Goal: Information Seeking & Learning: Compare options

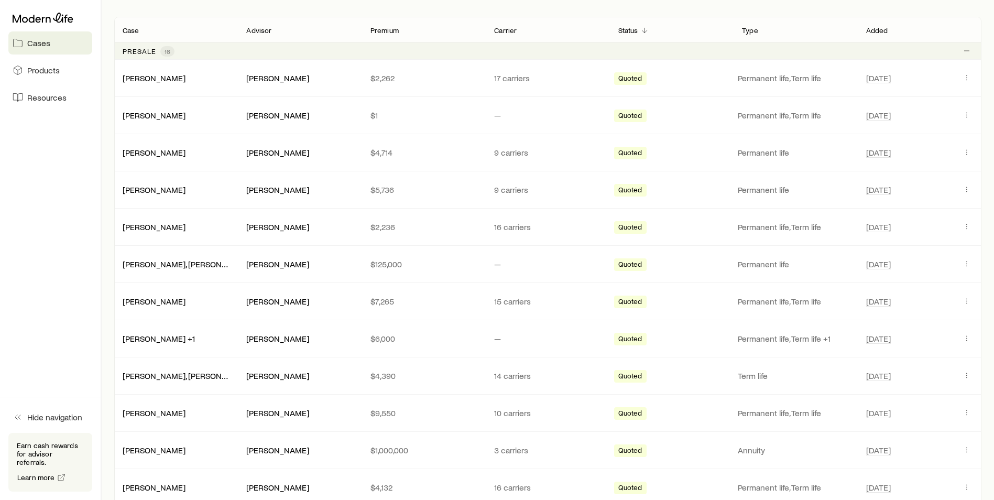
scroll to position [197, 0]
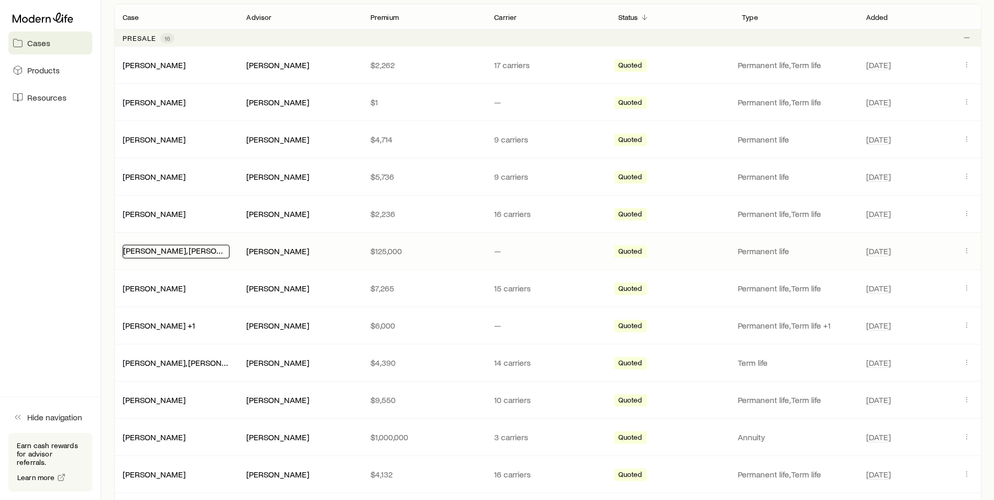
click at [184, 248] on link "[PERSON_NAME], [PERSON_NAME]" at bounding box center [187, 250] width 128 height 10
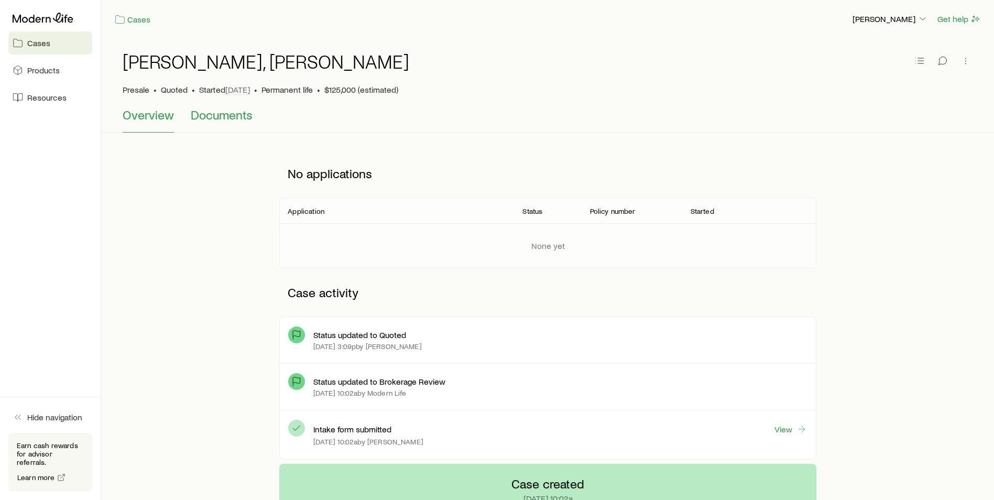
click at [226, 112] on span "Documents" at bounding box center [222, 114] width 62 height 15
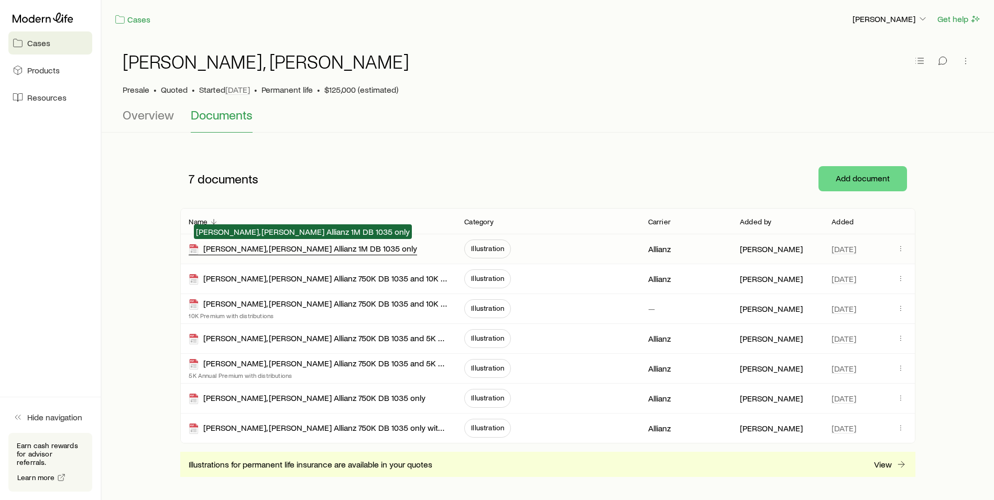
click at [371, 246] on div "[PERSON_NAME], [PERSON_NAME] Allianz 1M DB 1035 only" at bounding box center [303, 249] width 229 height 12
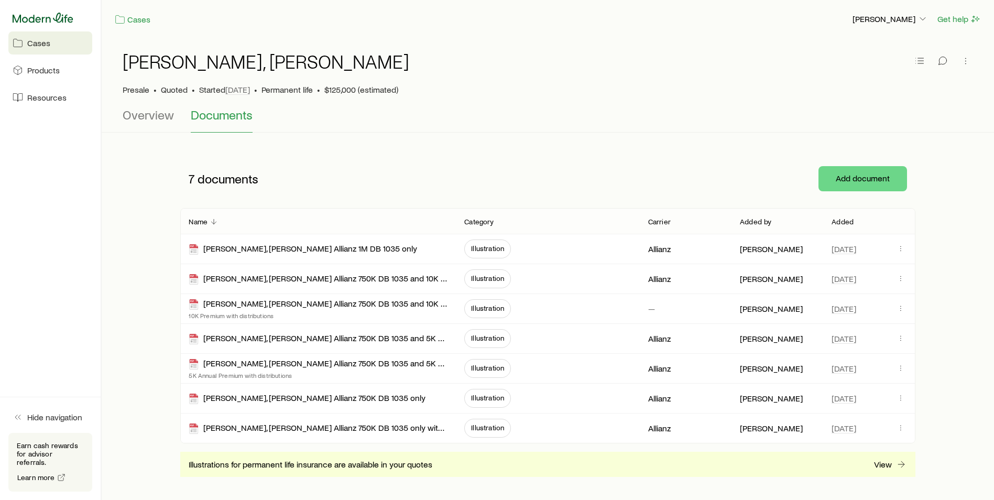
click at [39, 15] on icon at bounding box center [43, 18] width 61 height 10
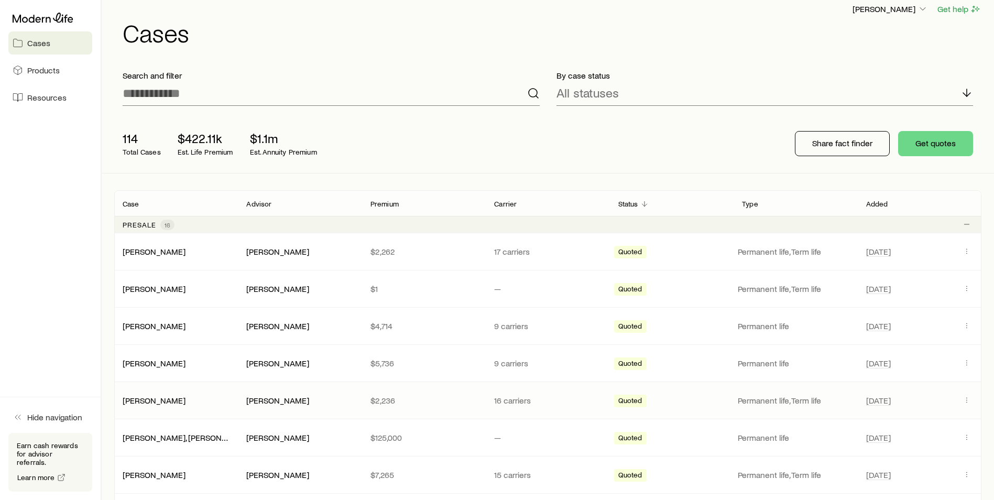
scroll to position [13, 0]
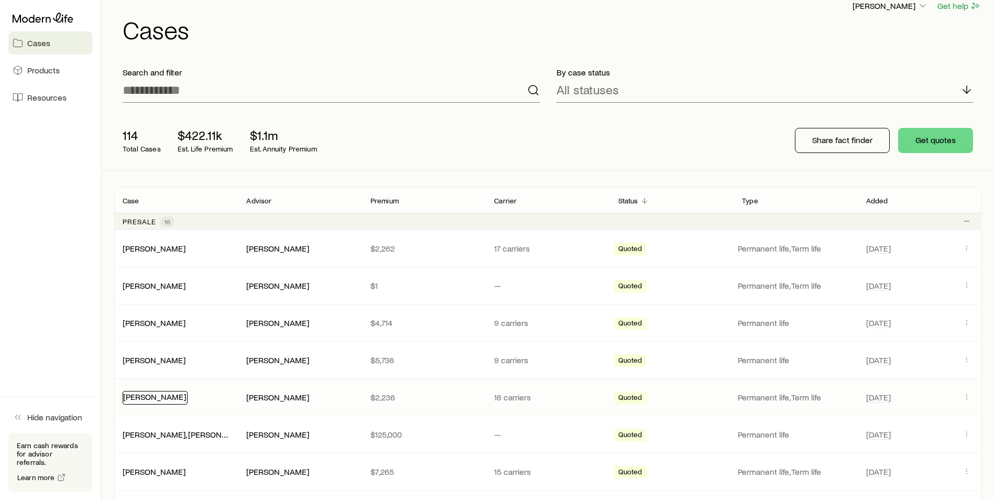
click at [166, 396] on link "[PERSON_NAME]" at bounding box center [154, 397] width 63 height 10
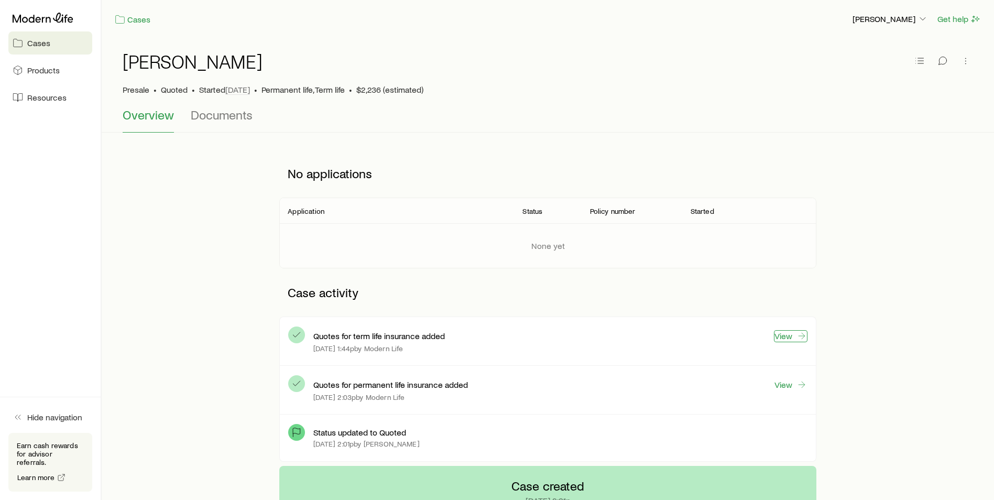
click at [794, 333] on link "View" at bounding box center [791, 336] width 34 height 12
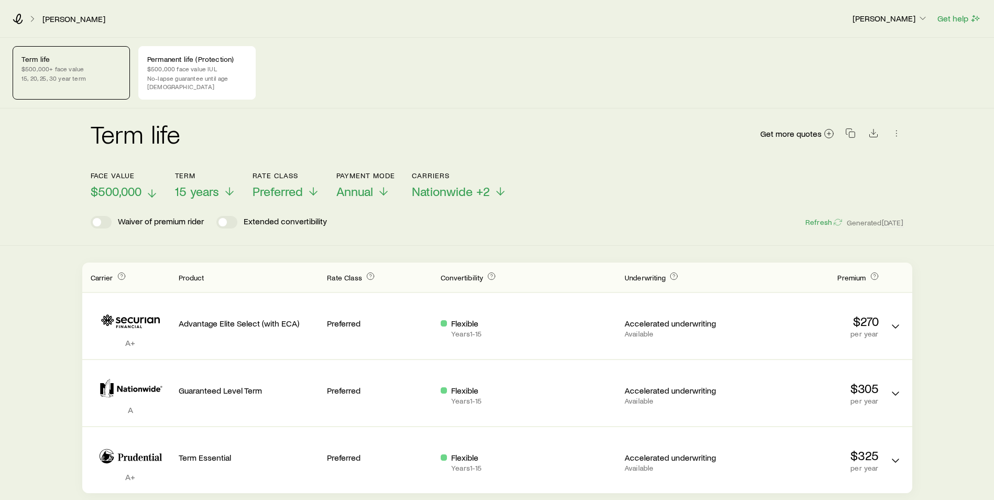
click at [139, 184] on span "$500,000" at bounding box center [116, 191] width 51 height 15
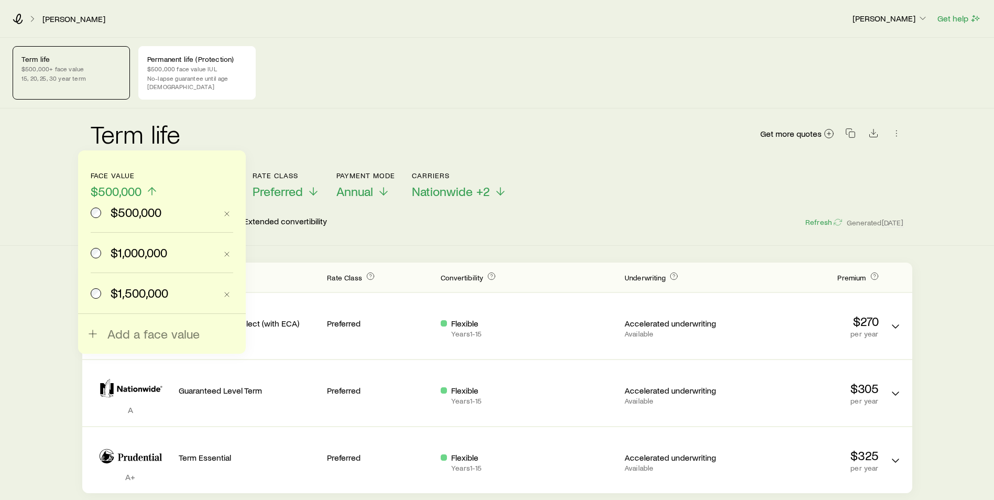
click at [133, 289] on span "$1,500,000" at bounding box center [140, 293] width 58 height 15
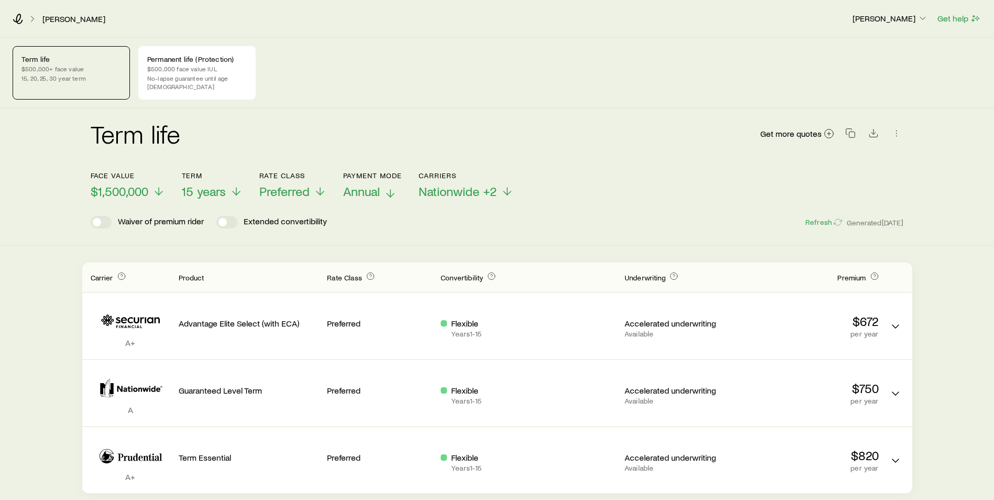
click at [392, 187] on icon at bounding box center [390, 193] width 13 height 13
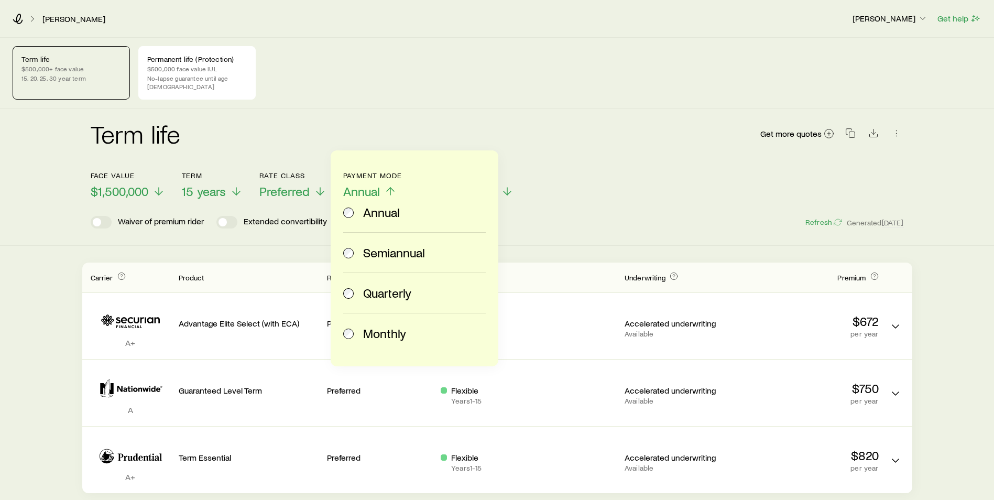
click at [385, 288] on span "Quarterly" at bounding box center [387, 293] width 48 height 15
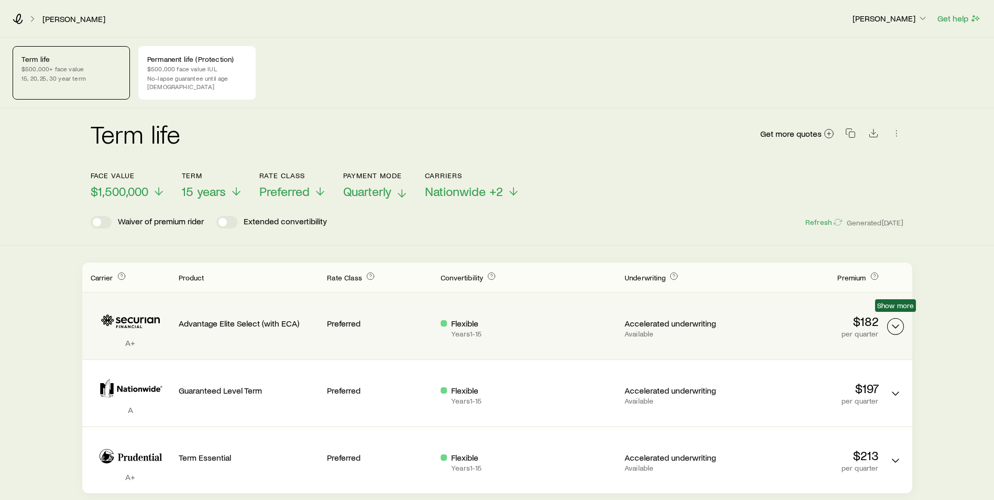
click at [893, 320] on icon "Term quotes" at bounding box center [895, 326] width 13 height 13
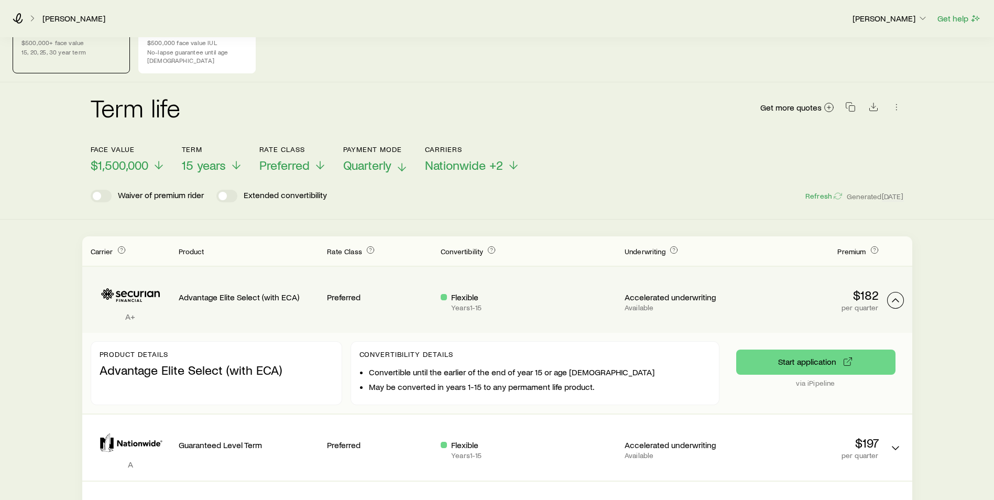
scroll to position [39, 0]
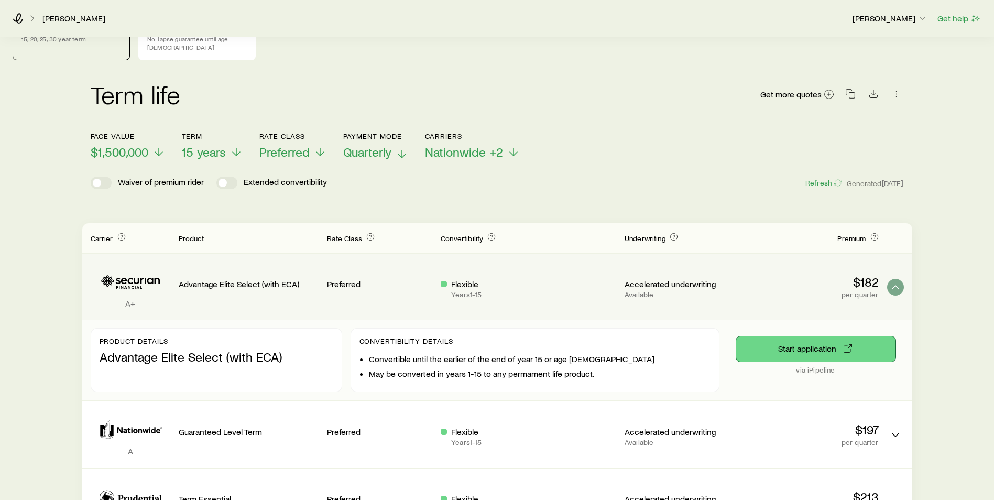
click at [789, 340] on button "Start application" at bounding box center [815, 348] width 159 height 25
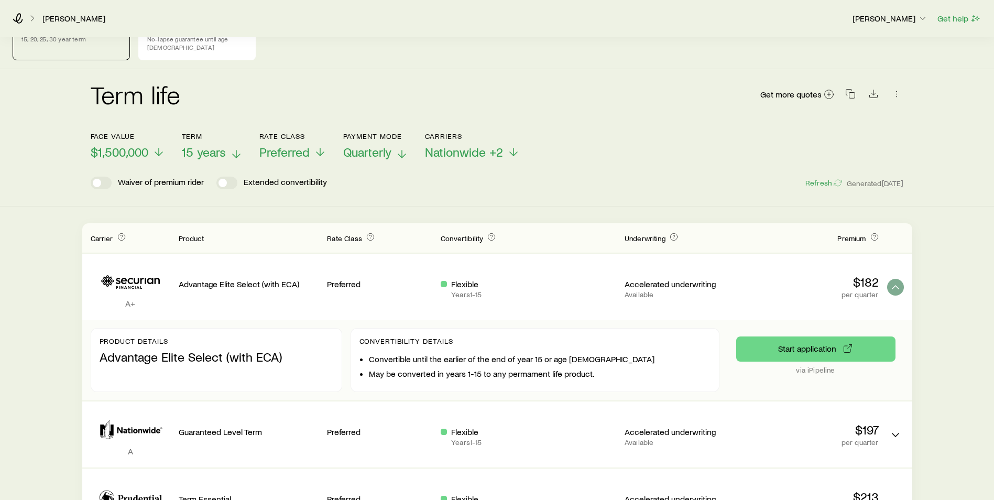
click at [218, 145] on span "15 years" at bounding box center [204, 152] width 44 height 15
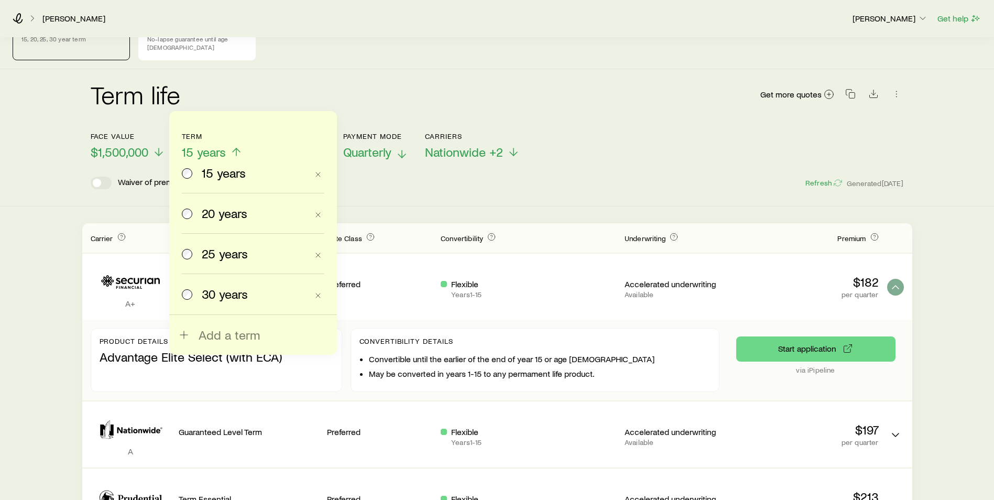
click at [194, 213] on div "20 years" at bounding box center [245, 213] width 126 height 15
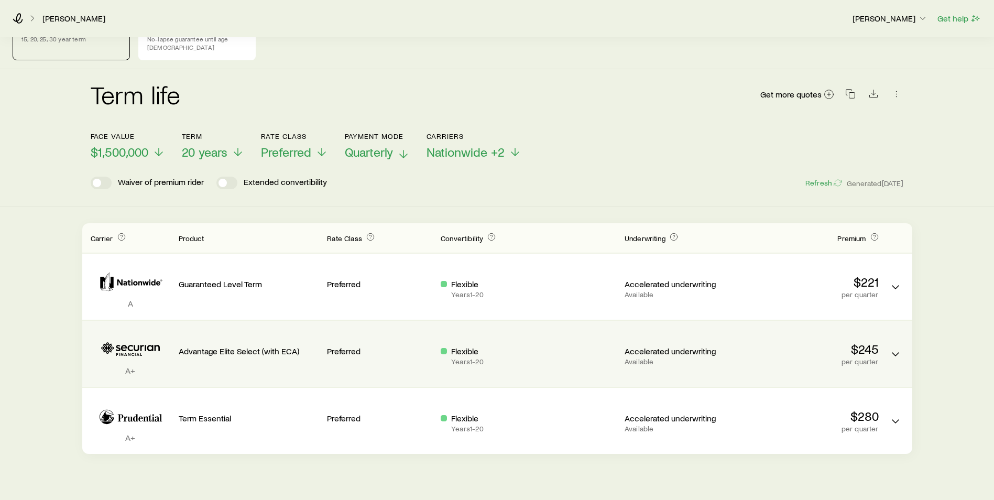
click at [860, 346] on p "$245" at bounding box center [808, 349] width 140 height 15
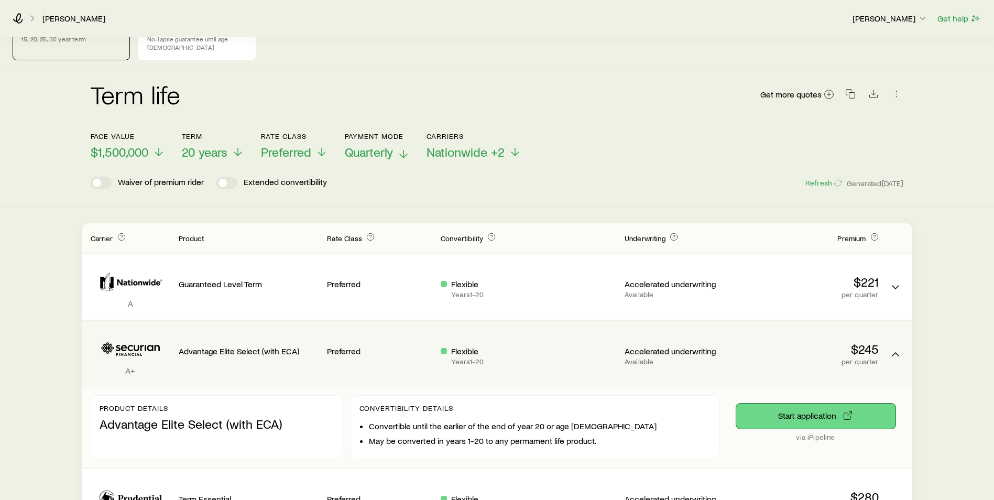
click at [833, 405] on button "Start application" at bounding box center [815, 416] width 159 height 25
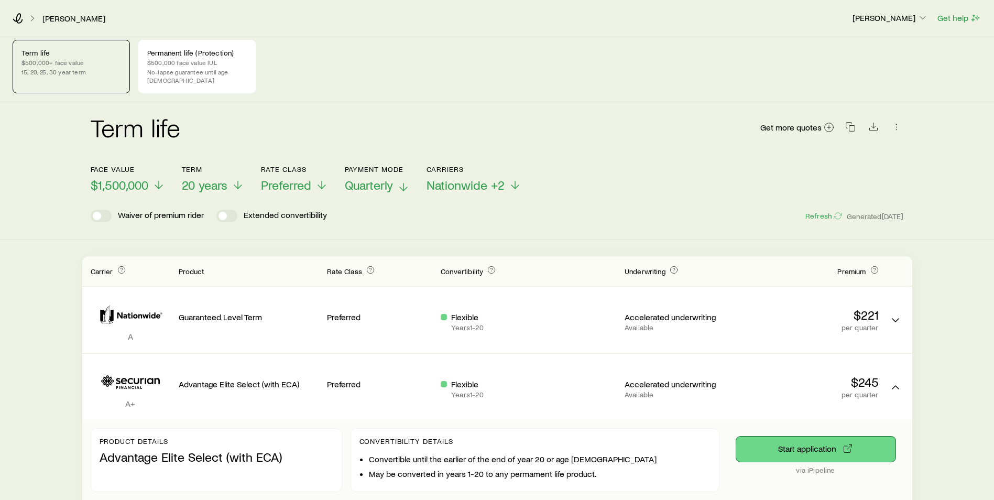
scroll to position [0, 0]
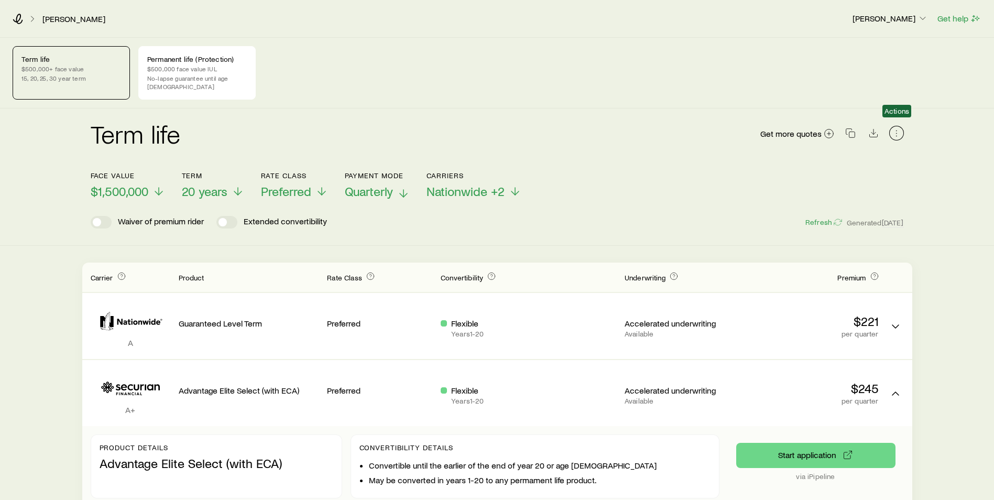
click at [901, 128] on icon "button" at bounding box center [897, 133] width 10 height 10
click at [928, 138] on div "Term life Get more quotes Face value $1,500,000 Term 20 years Rate Class Prefer…" at bounding box center [497, 176] width 994 height 137
click at [66, 18] on link "[PERSON_NAME]" at bounding box center [74, 19] width 64 height 10
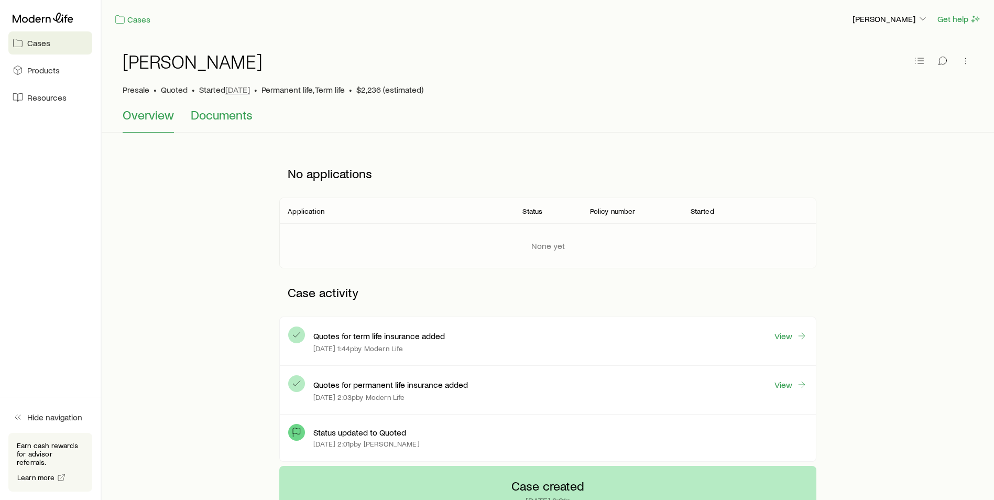
click at [222, 114] on span "Documents" at bounding box center [222, 114] width 62 height 15
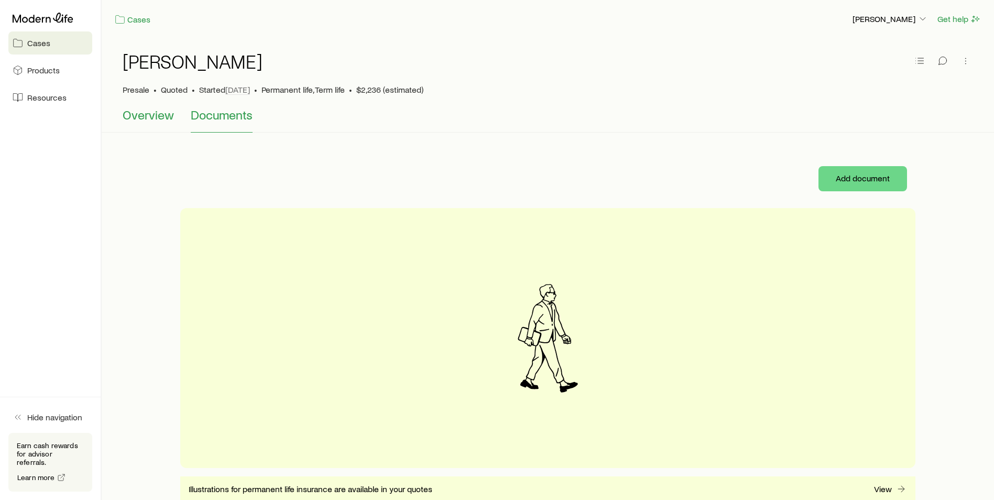
click at [163, 118] on span "Overview" at bounding box center [148, 114] width 51 height 15
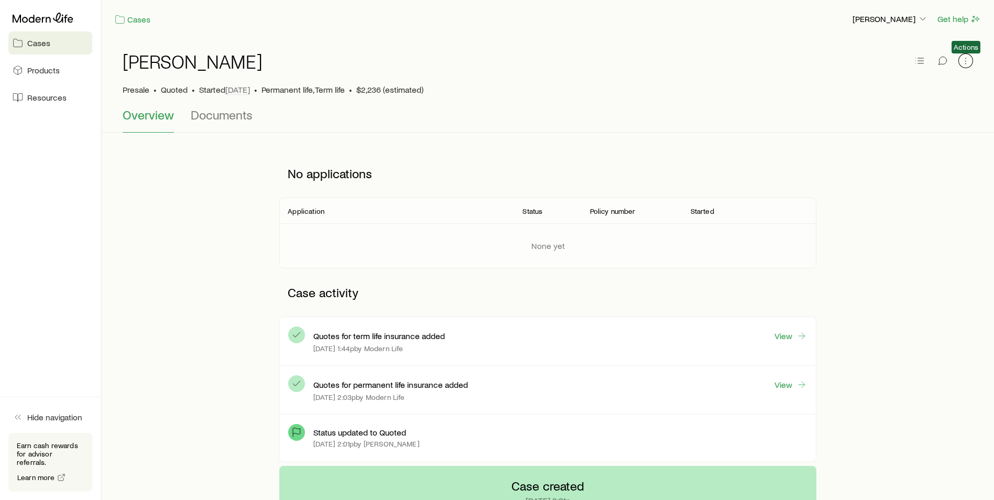
click at [959, 59] on button "button" at bounding box center [966, 60] width 15 height 15
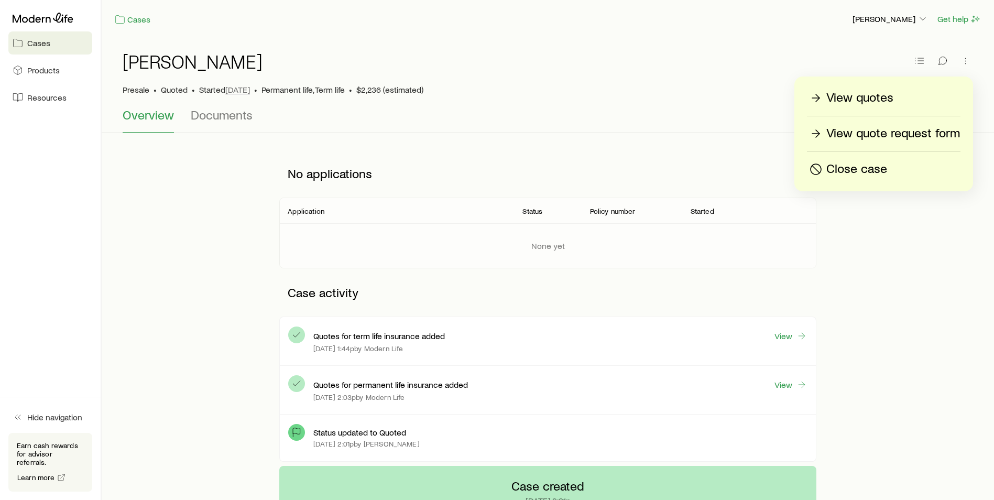
click at [918, 132] on p "View quote request form" at bounding box center [894, 133] width 134 height 17
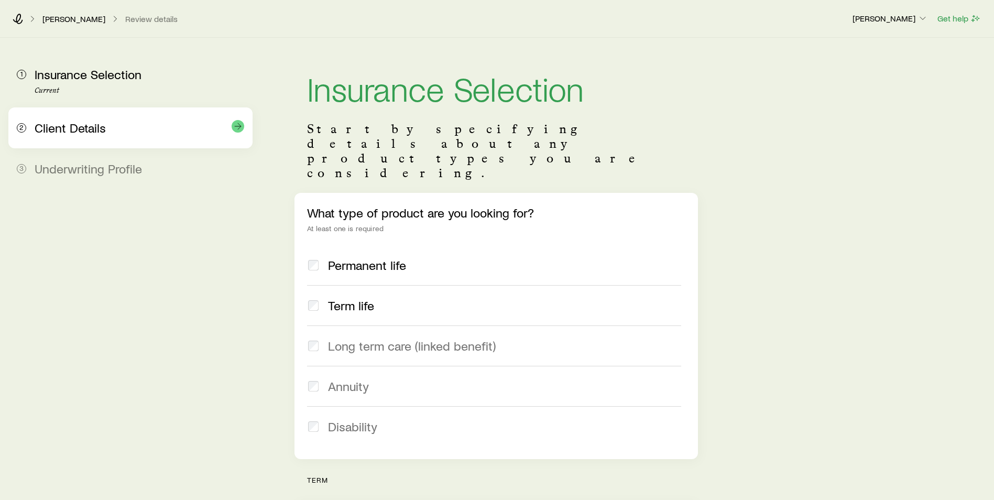
click at [90, 123] on span "Client Details" at bounding box center [70, 127] width 71 height 15
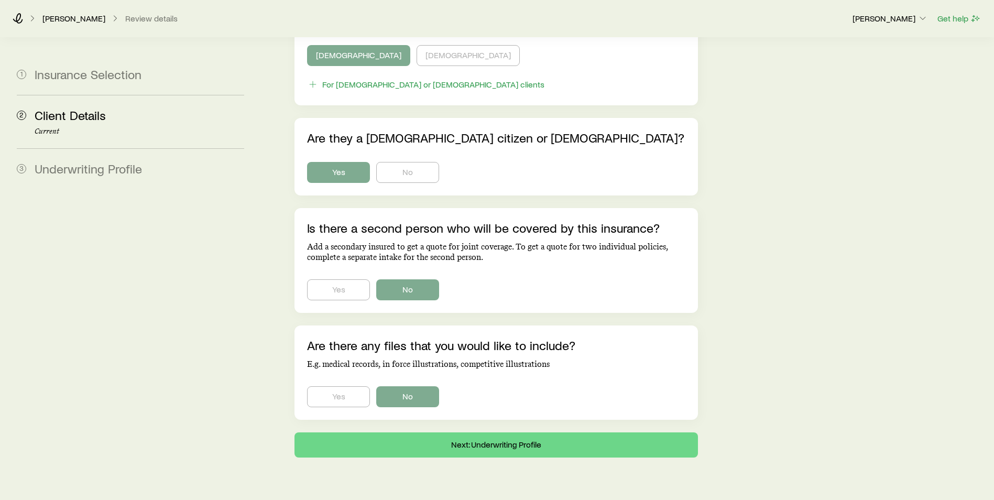
scroll to position [600, 0]
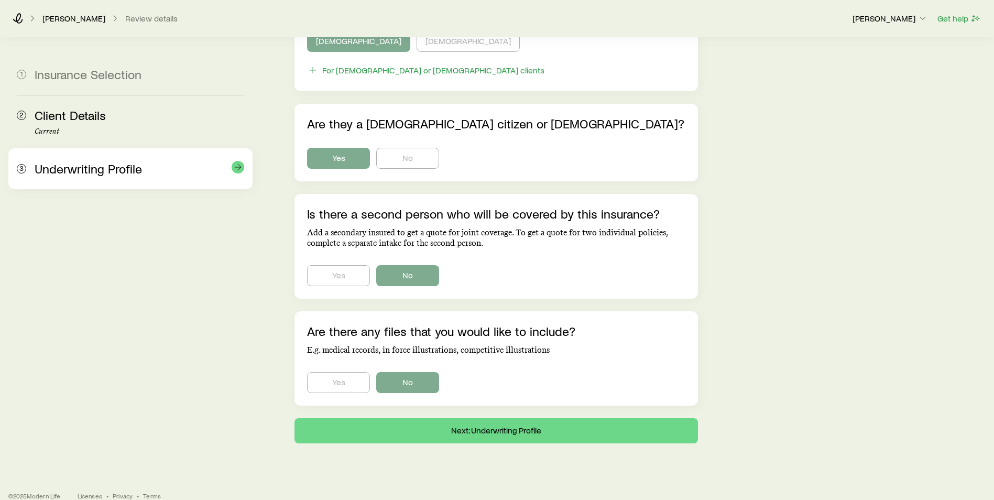
drag, startPoint x: 115, startPoint y: 174, endPoint x: 102, endPoint y: 178, distance: 13.3
click at [107, 178] on div "3 Underwriting Profile" at bounding box center [130, 168] width 227 height 41
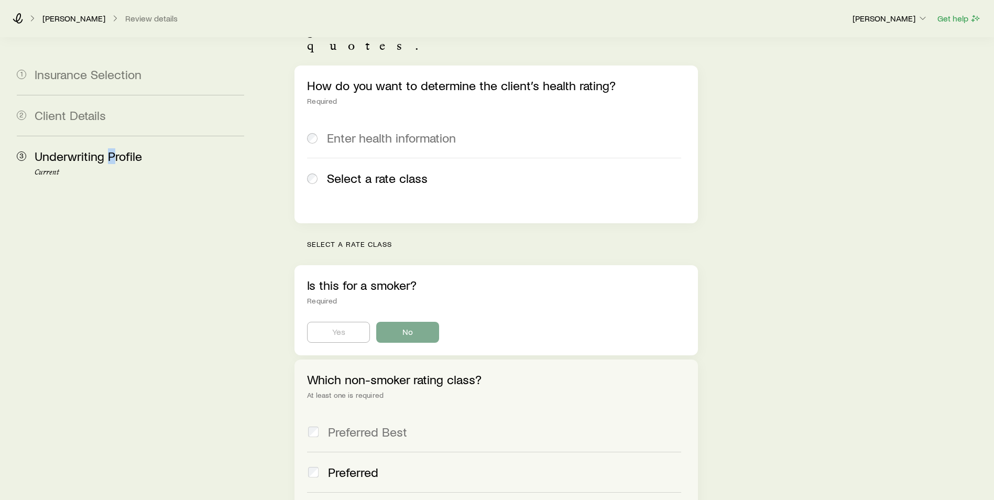
scroll to position [125, 0]
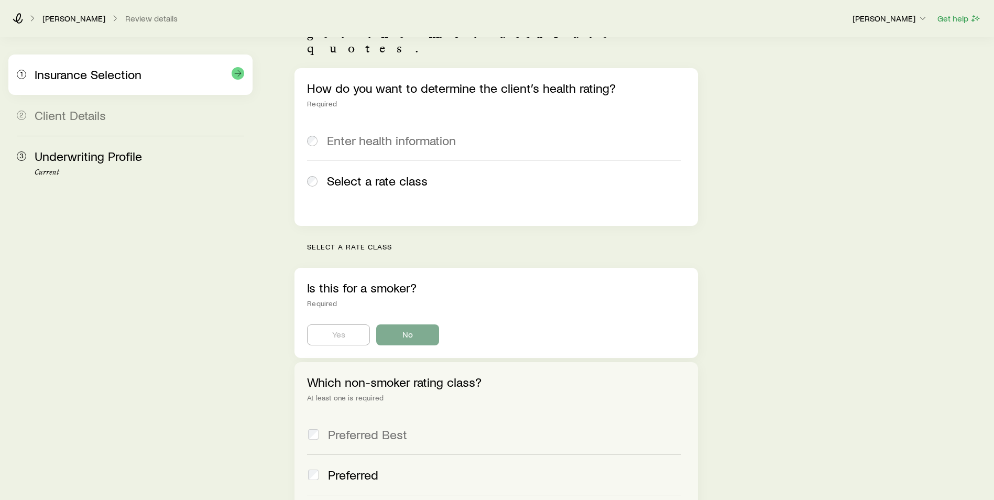
click at [111, 81] on span "Insurance Selection" at bounding box center [88, 74] width 107 height 15
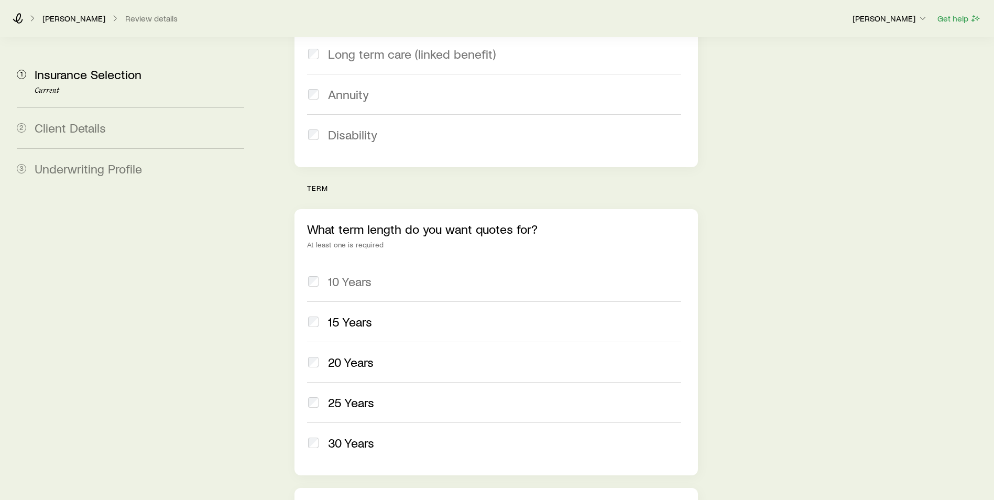
scroll to position [288, 0]
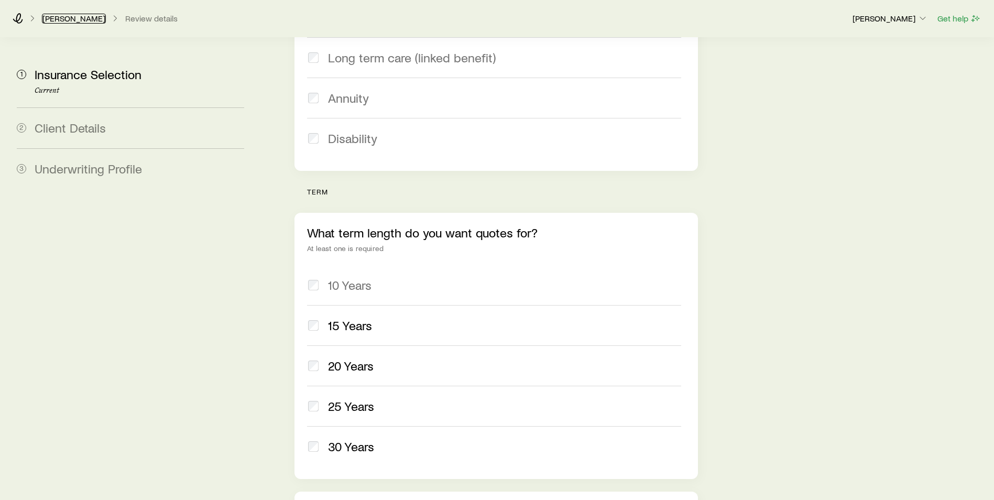
click at [87, 17] on link "[PERSON_NAME]" at bounding box center [74, 19] width 64 height 10
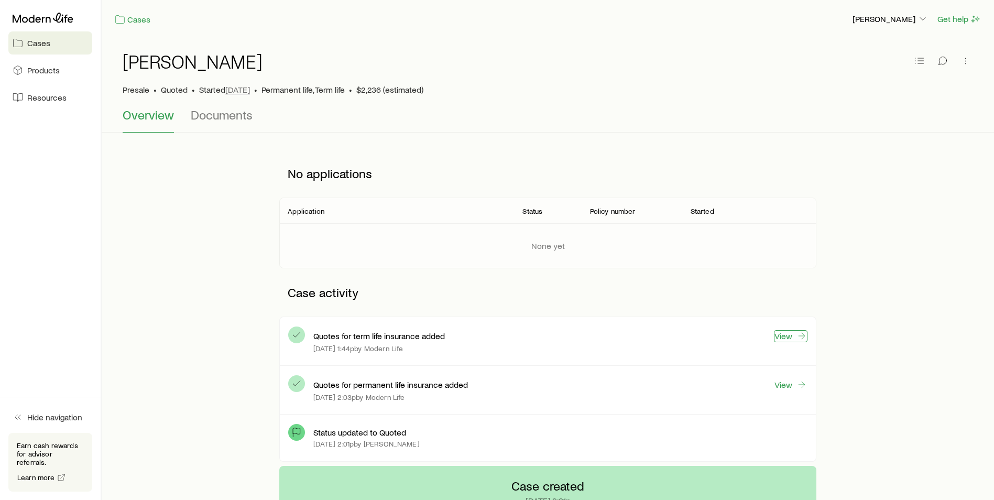
click at [798, 334] on icon at bounding box center [802, 336] width 10 height 10
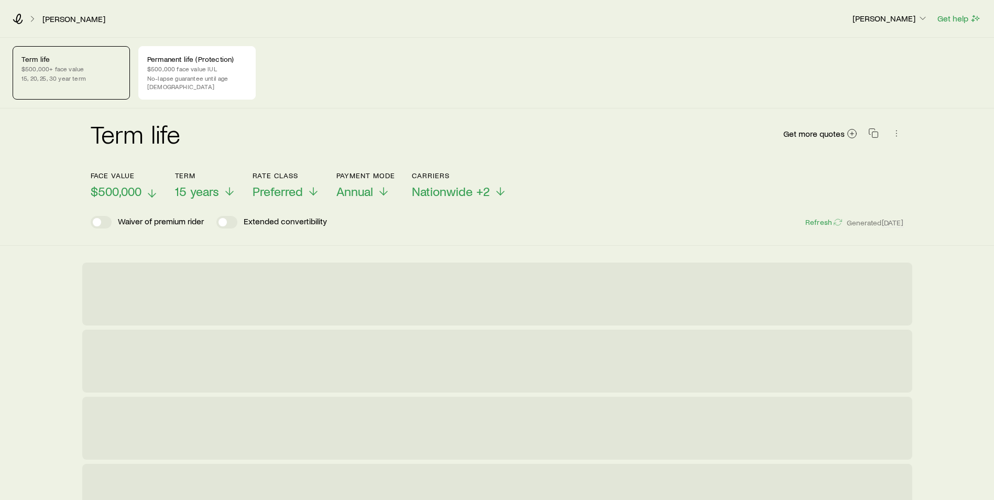
click at [149, 187] on icon at bounding box center [152, 193] width 13 height 13
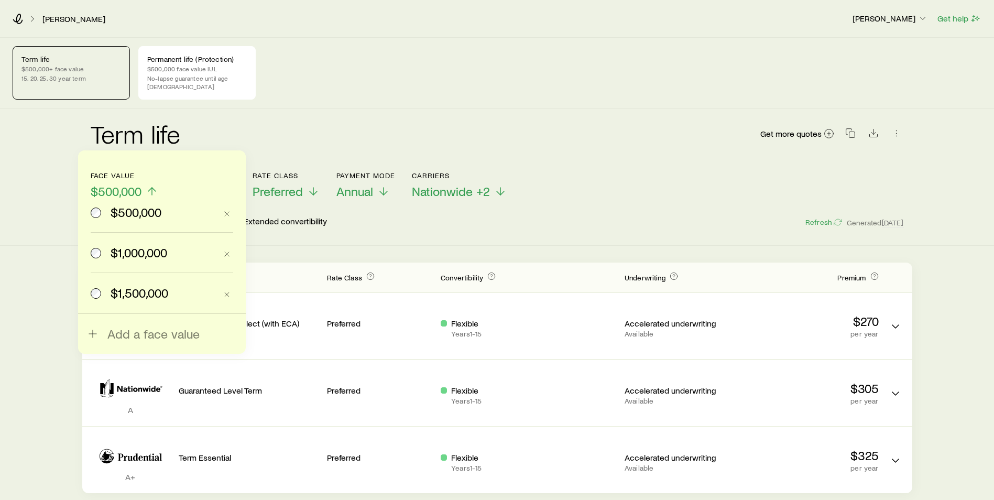
click at [135, 288] on span "$1,500,000" at bounding box center [140, 293] width 58 height 15
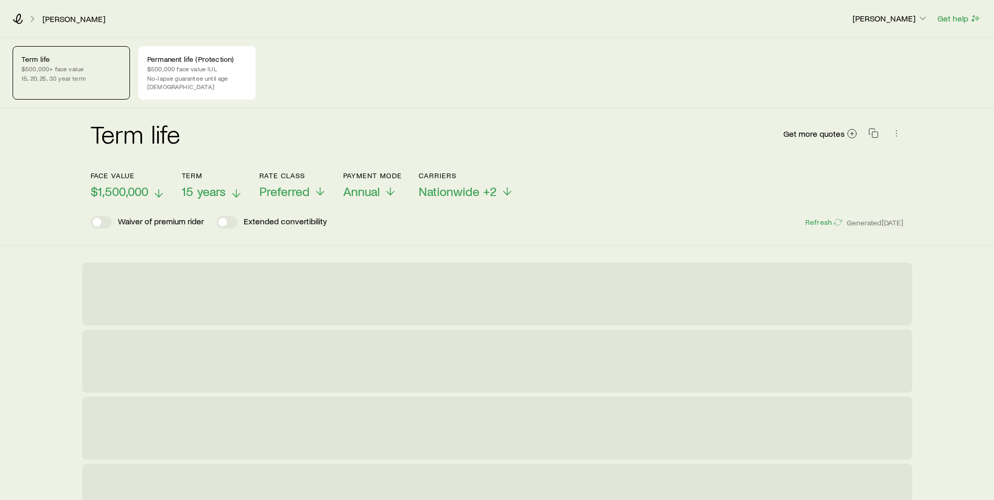
click at [197, 184] on span "15 years" at bounding box center [204, 191] width 44 height 15
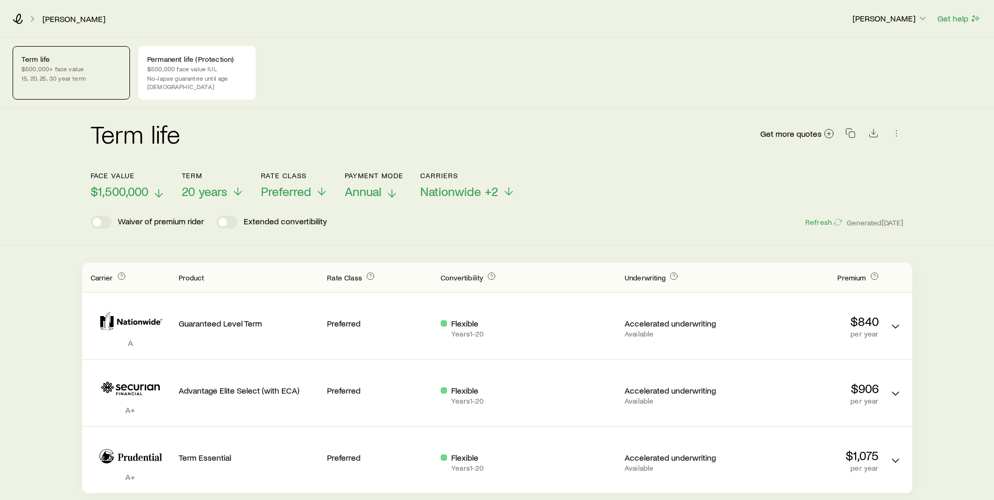
click at [365, 184] on span "Annual" at bounding box center [363, 191] width 37 height 15
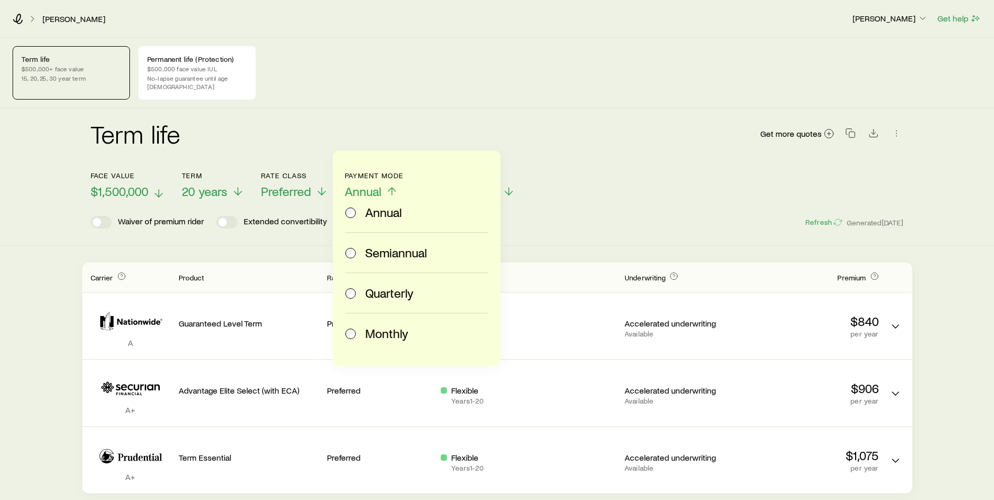
click at [375, 292] on span "Quarterly" at bounding box center [389, 293] width 48 height 15
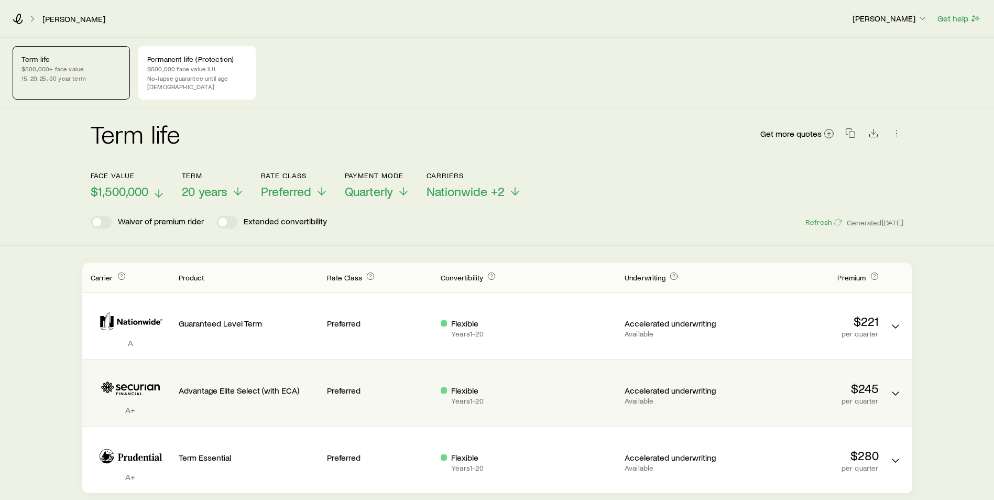
click at [505, 395] on div "Flexible Years 1 - 20" at bounding box center [529, 395] width 176 height 20
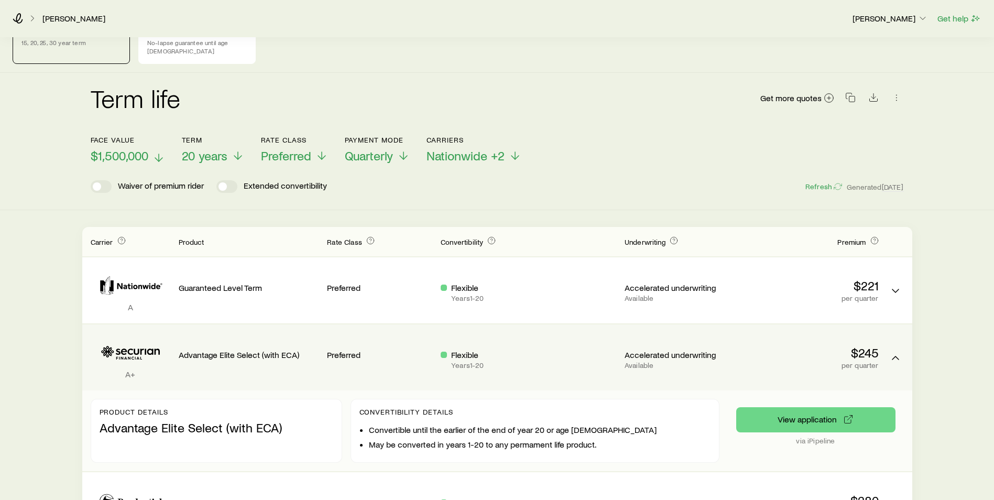
scroll to position [79, 0]
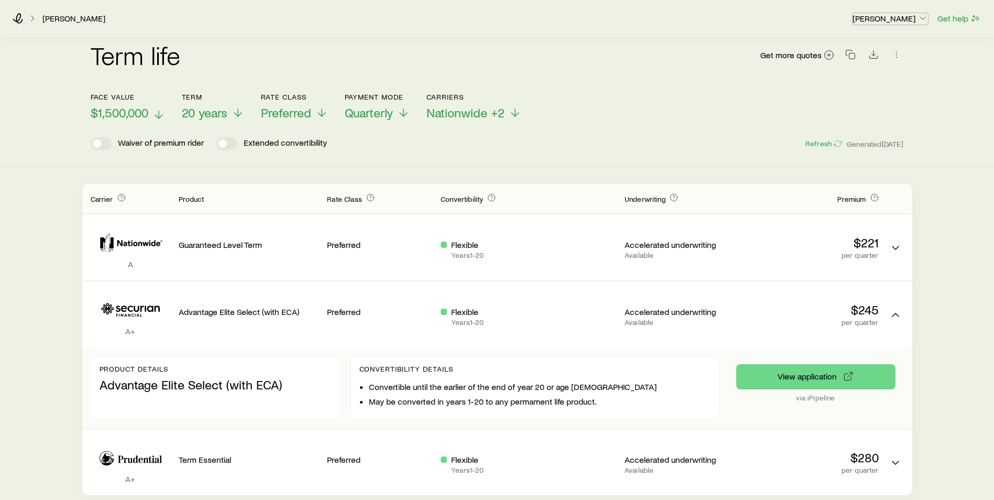
click at [910, 16] on p "[PERSON_NAME]" at bounding box center [890, 18] width 75 height 10
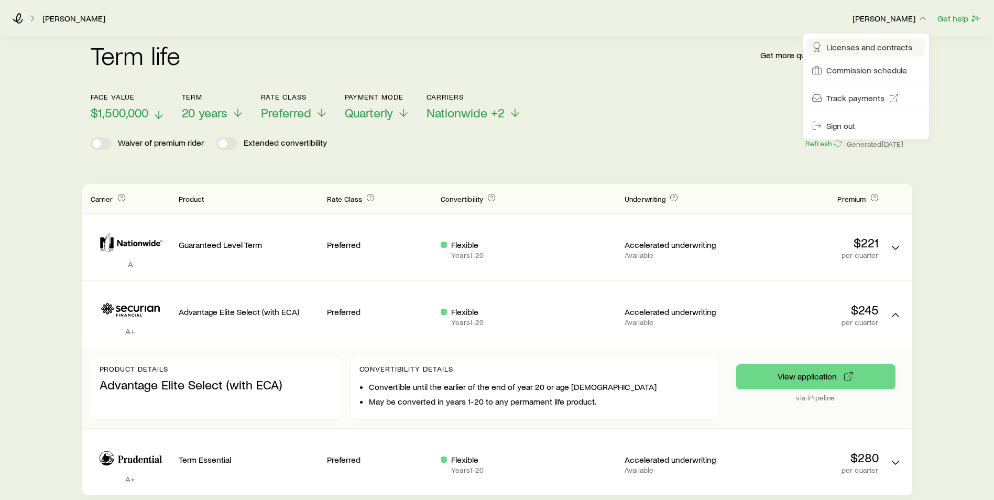
click at [862, 44] on span "Licenses and contracts" at bounding box center [870, 47] width 86 height 10
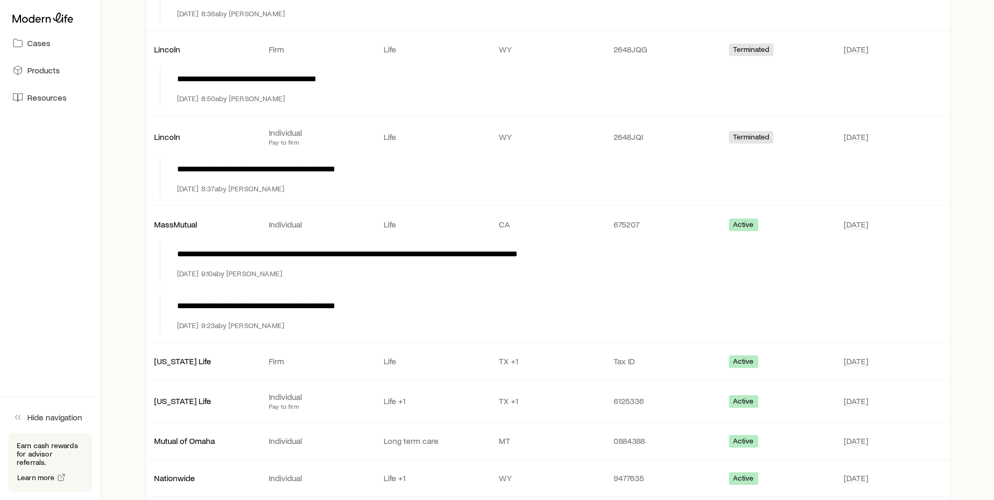
scroll to position [472, 0]
